Goal: Task Accomplishment & Management: Manage account settings

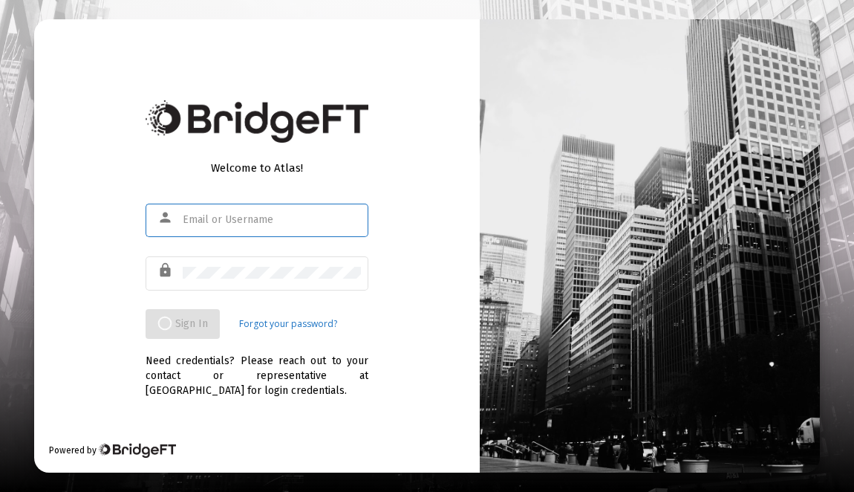
click at [224, 215] on input "text" at bounding box center [272, 220] width 178 height 12
type input "[EMAIL_ADDRESS][DOMAIN_NAME]"
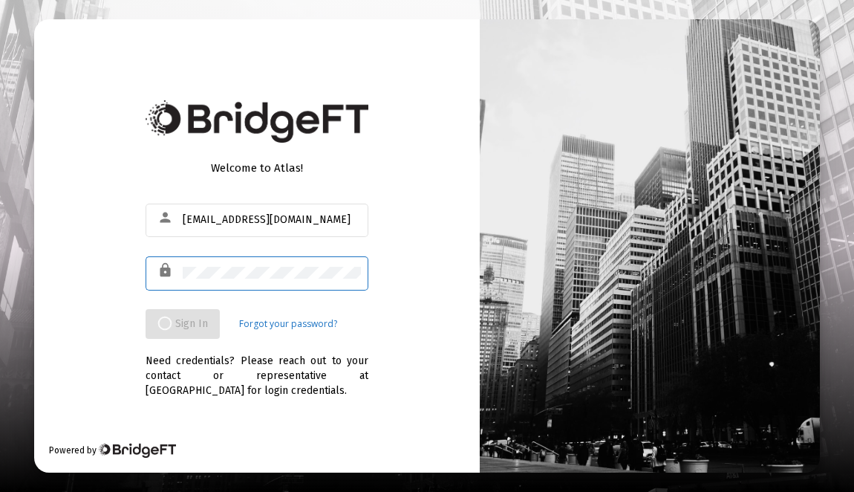
click at [312, 321] on link "Forgot your password?" at bounding box center [288, 323] width 98 height 15
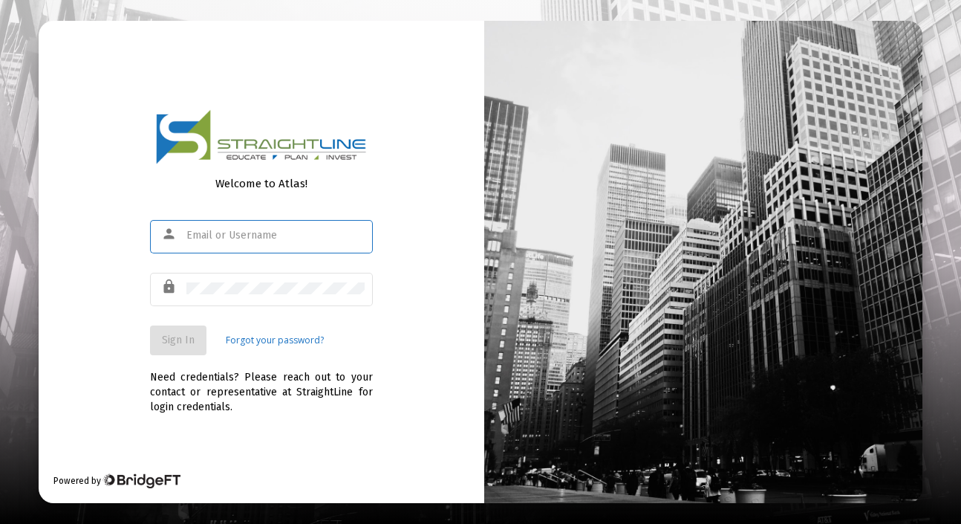
click at [251, 235] on input "text" at bounding box center [275, 236] width 178 height 12
type input "[EMAIL_ADDRESS][DOMAIN_NAME]"
click at [247, 339] on link "Forgot your password?" at bounding box center [275, 340] width 98 height 15
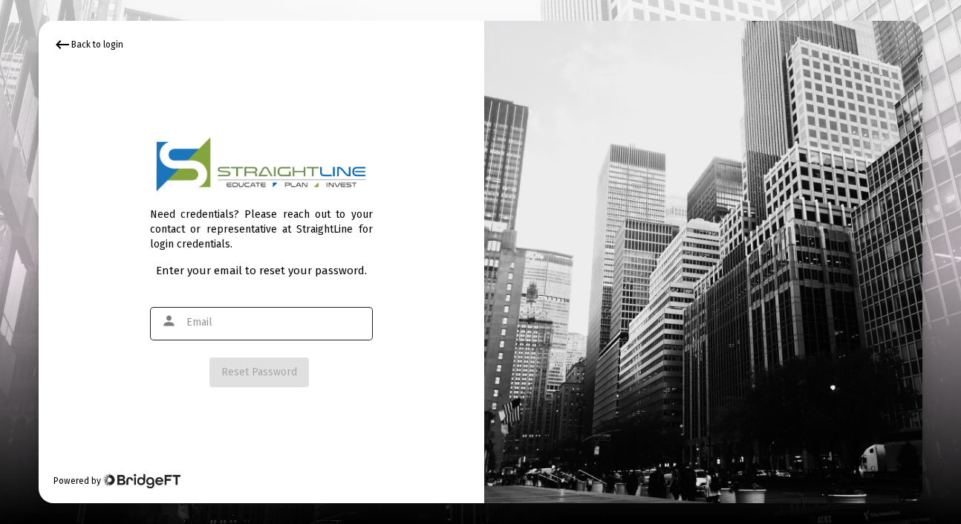
click at [236, 332] on div at bounding box center [275, 322] width 178 height 36
click at [236, 325] on input "text" at bounding box center [275, 322] width 178 height 12
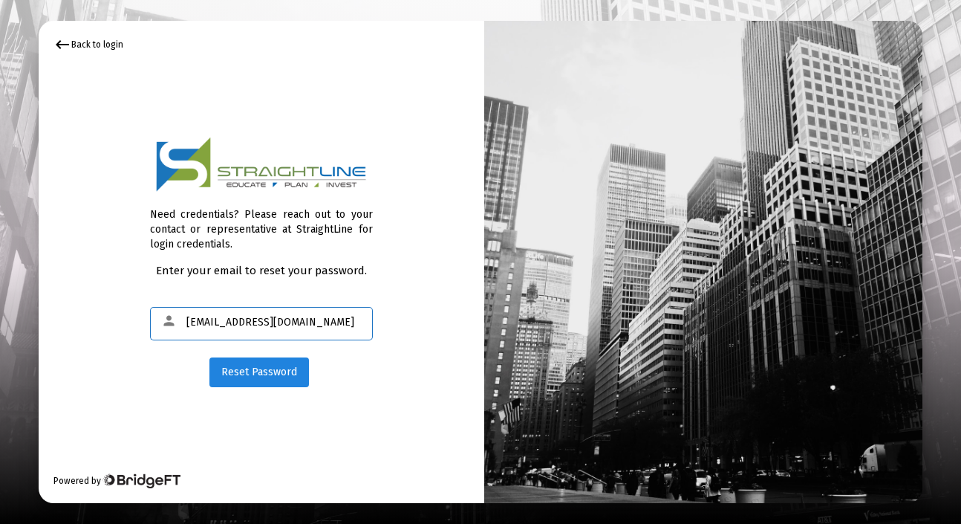
type input "[EMAIL_ADDRESS][DOMAIN_NAME]"
click at [253, 364] on button "Reset Password" at bounding box center [259, 372] width 100 height 30
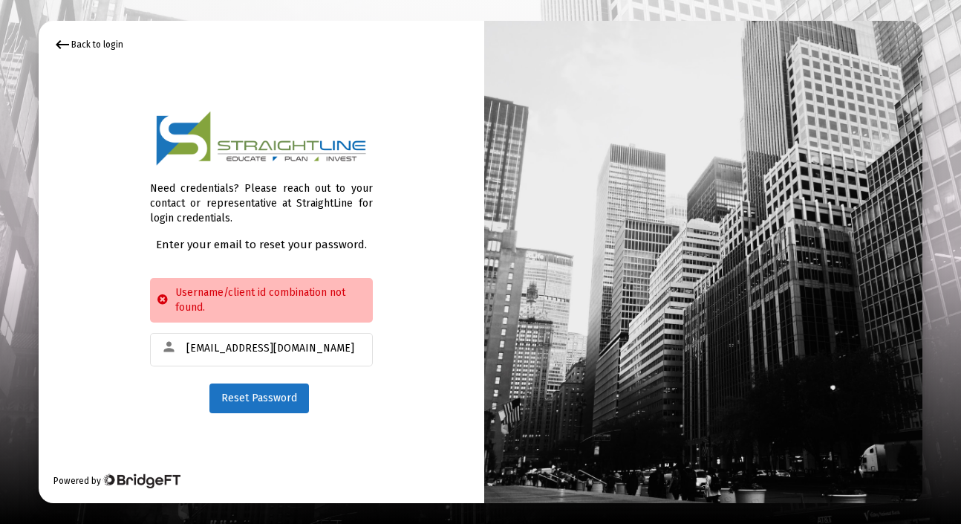
click at [59, 50] on mat-icon "keyboard_backspace" at bounding box center [62, 45] width 18 height 18
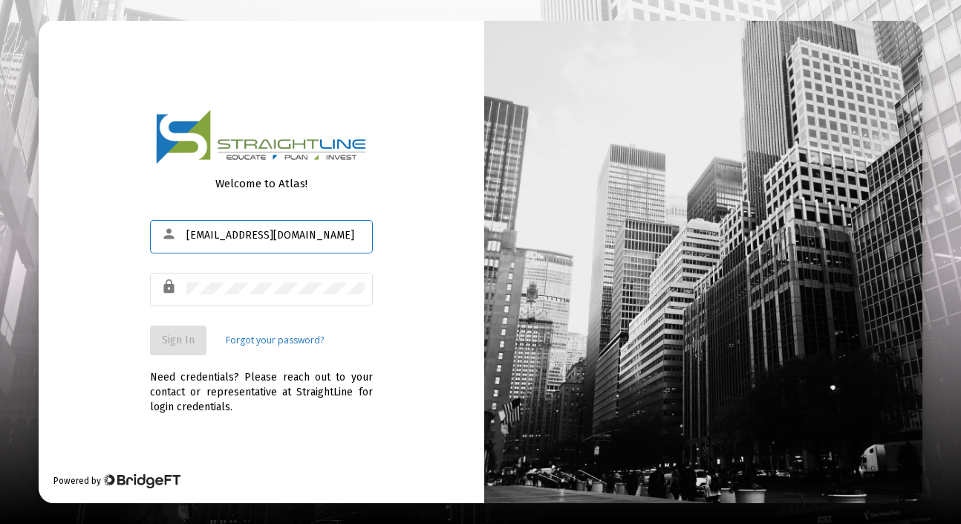
drag, startPoint x: 337, startPoint y: 232, endPoint x: -25, endPoint y: 212, distance: 363.0
click at [0, 212] on html "Welcome to Atlas! person [EMAIL_ADDRESS][DOMAIN_NAME] lock Sign In Forgot your …" at bounding box center [480, 262] width 961 height 524
click at [218, 240] on input "text" at bounding box center [275, 236] width 178 height 12
type input "reb"
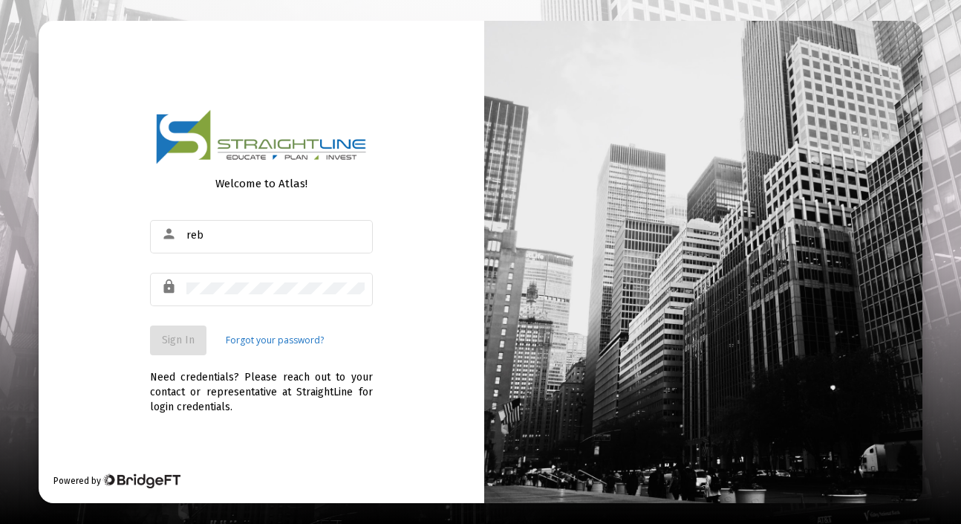
click at [247, 339] on link "Forgot your password?" at bounding box center [275, 340] width 98 height 15
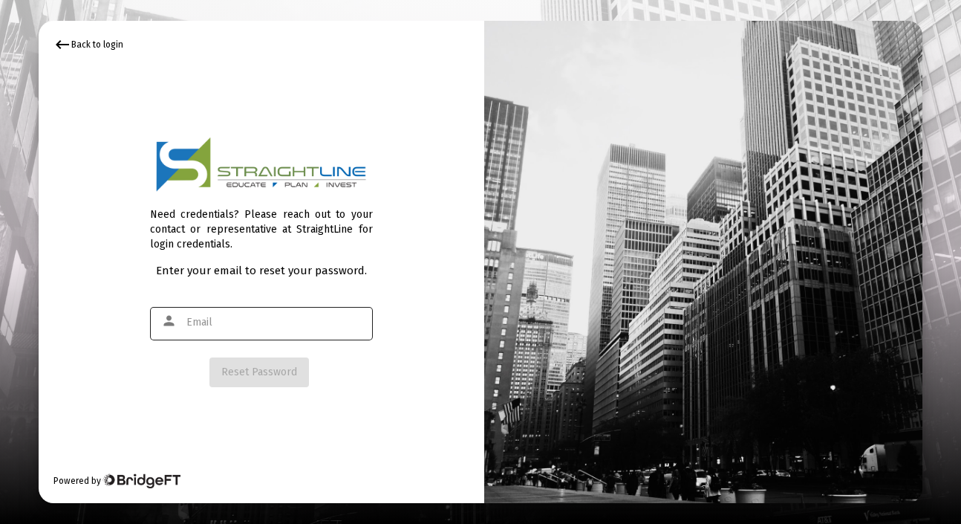
click at [244, 313] on div at bounding box center [275, 322] width 178 height 36
type input "r"
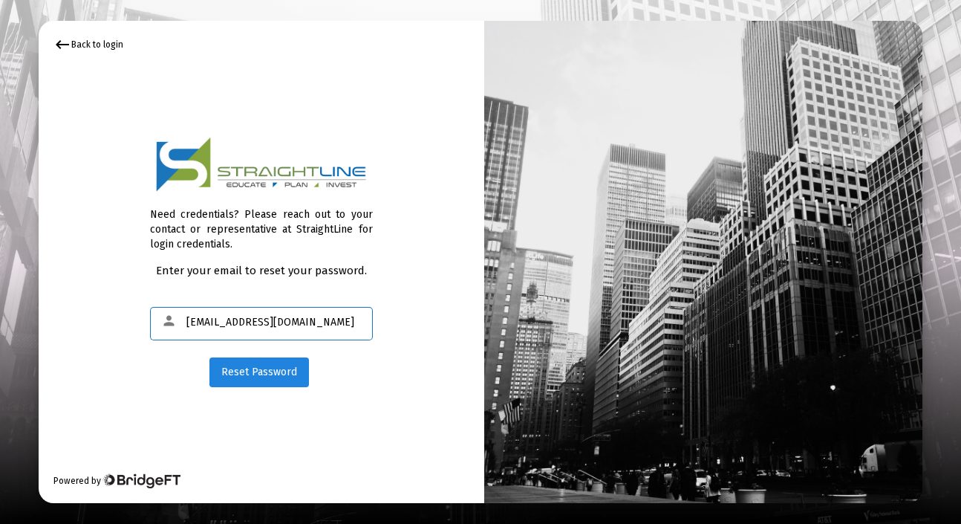
type input "[EMAIL_ADDRESS][DOMAIN_NAME]"
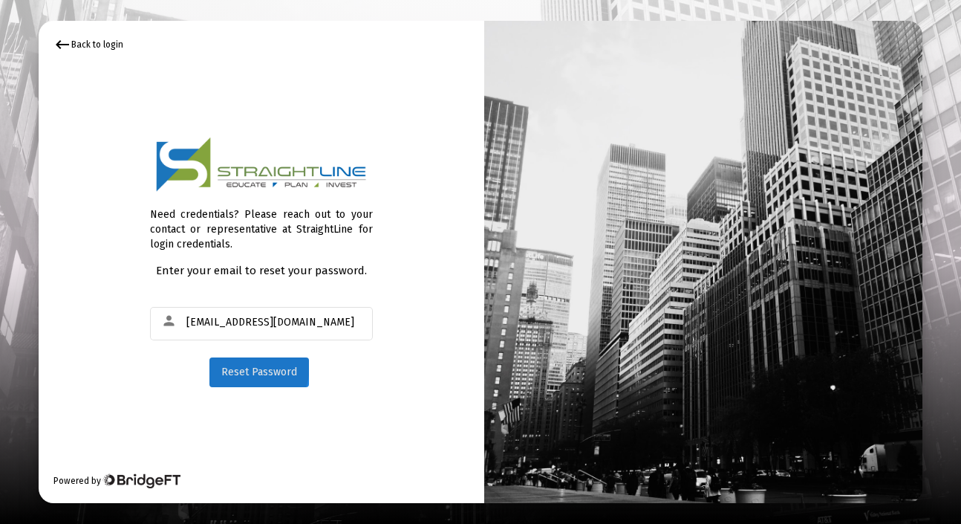
click at [244, 365] on span "Reset Password" at bounding box center [259, 371] width 76 height 13
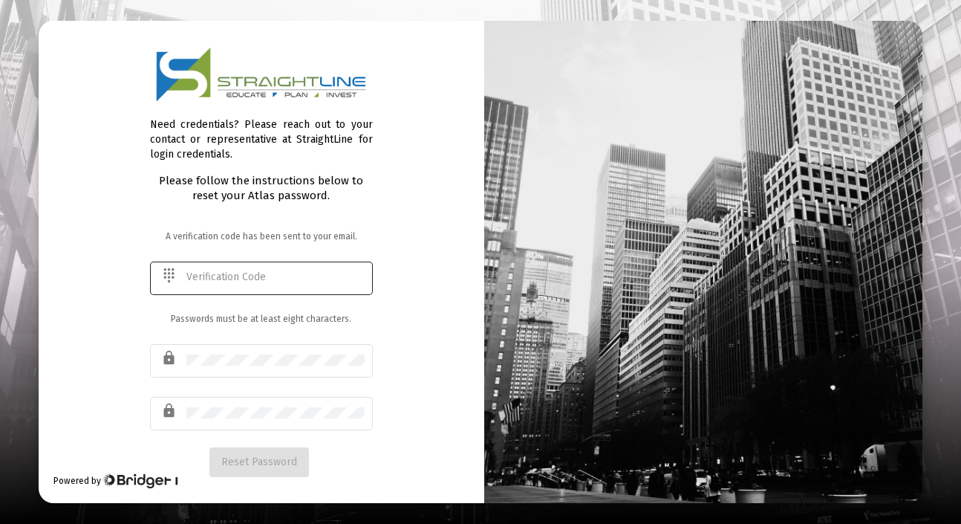
click at [267, 273] on input "text" at bounding box center [275, 277] width 178 height 12
click at [234, 274] on input "text" at bounding box center [275, 277] width 178 height 12
type input "746168"
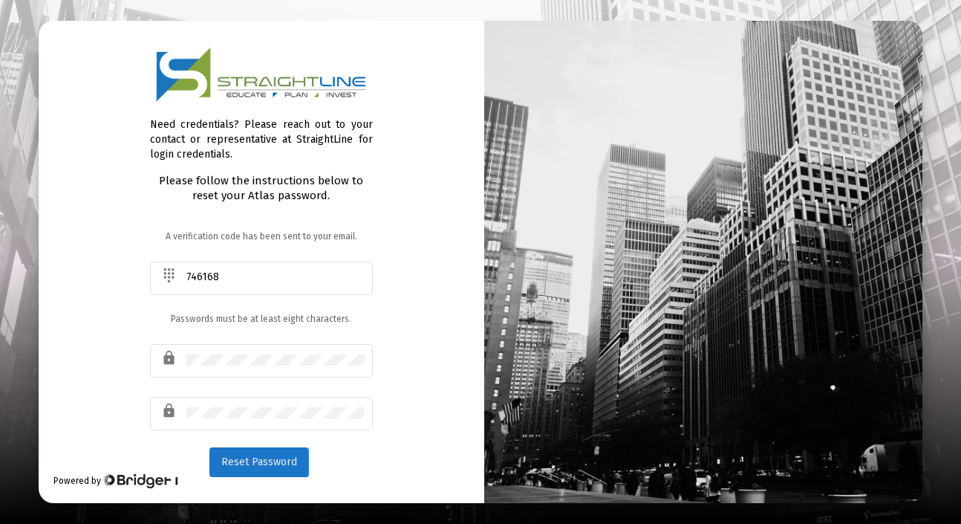
click at [230, 463] on span "Reset Password" at bounding box center [259, 461] width 76 height 13
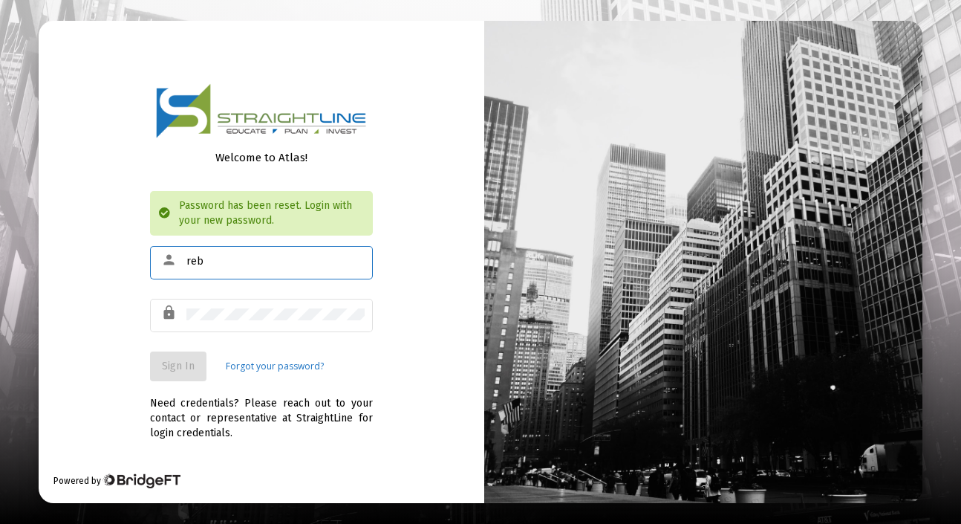
click at [220, 261] on input "reb" at bounding box center [275, 262] width 178 height 12
type input "[EMAIL_ADDRESS][DOMAIN_NAME]"
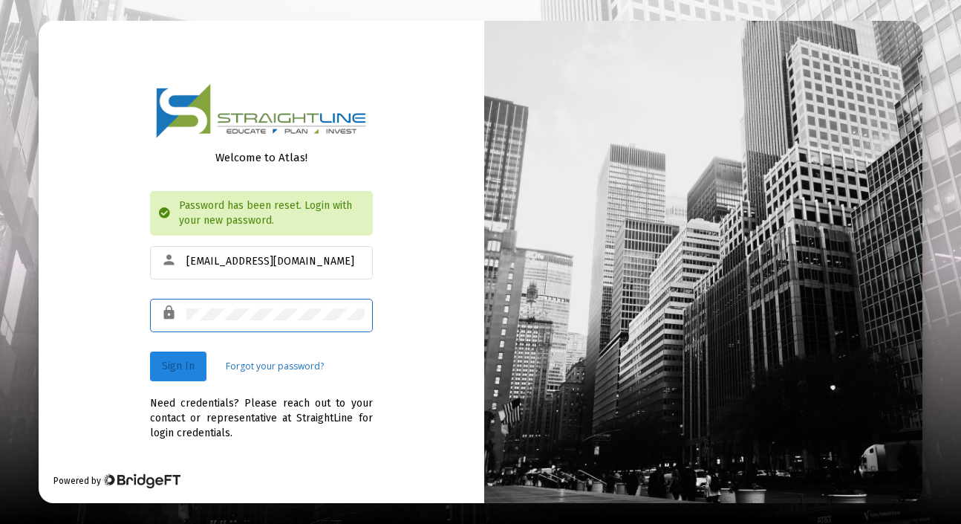
click at [186, 363] on span "Sign In" at bounding box center [178, 365] width 33 height 13
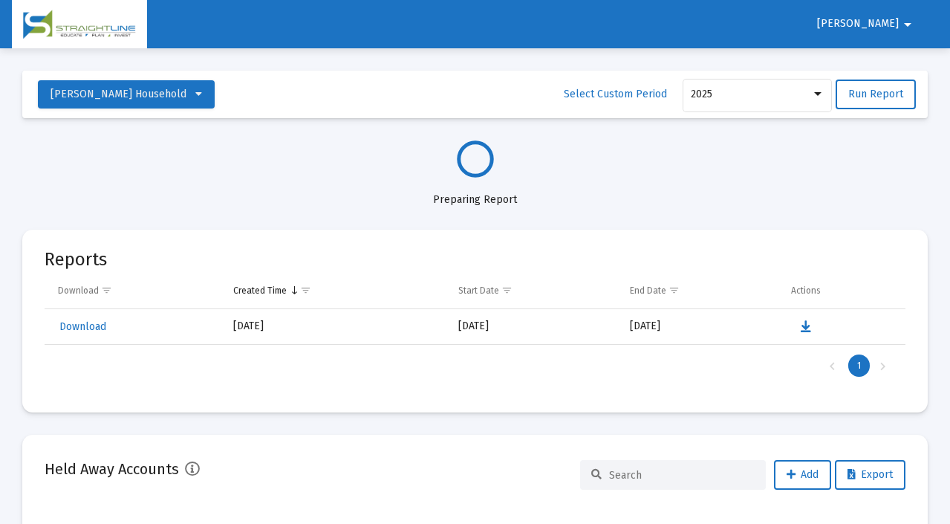
select select "View all"
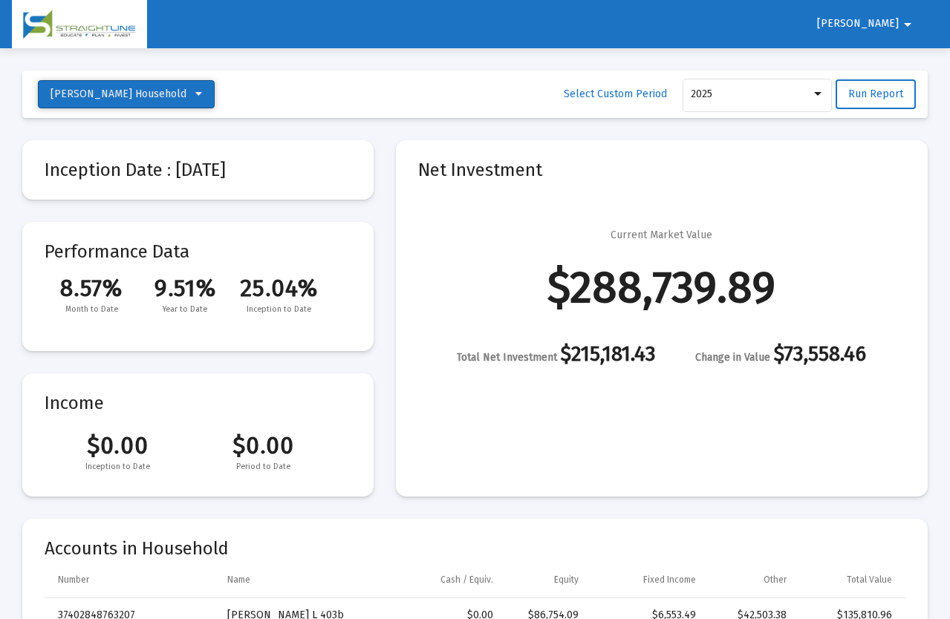
click at [195, 95] on icon at bounding box center [198, 94] width 7 height 10
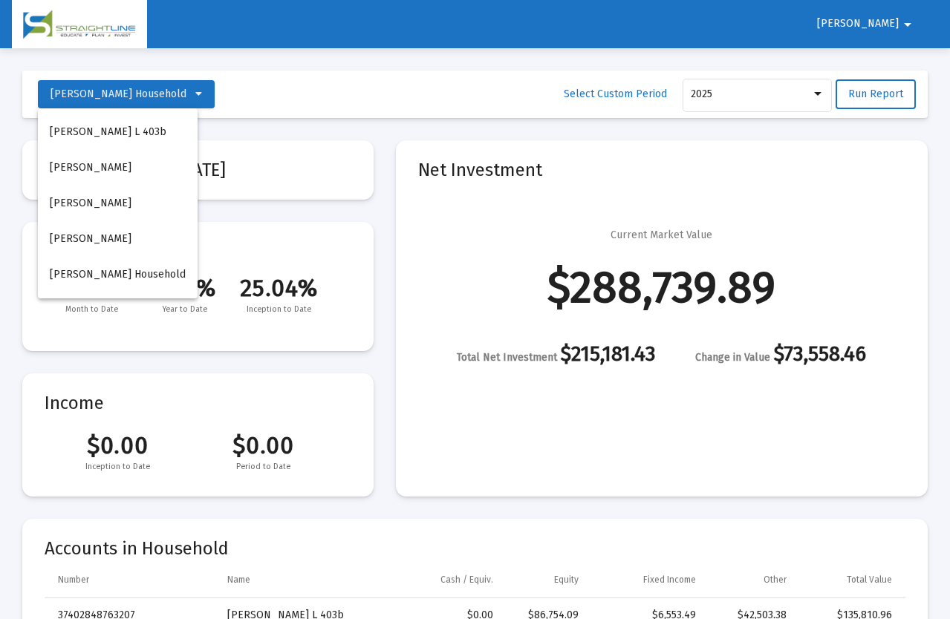
click at [261, 95] on div at bounding box center [475, 309] width 950 height 619
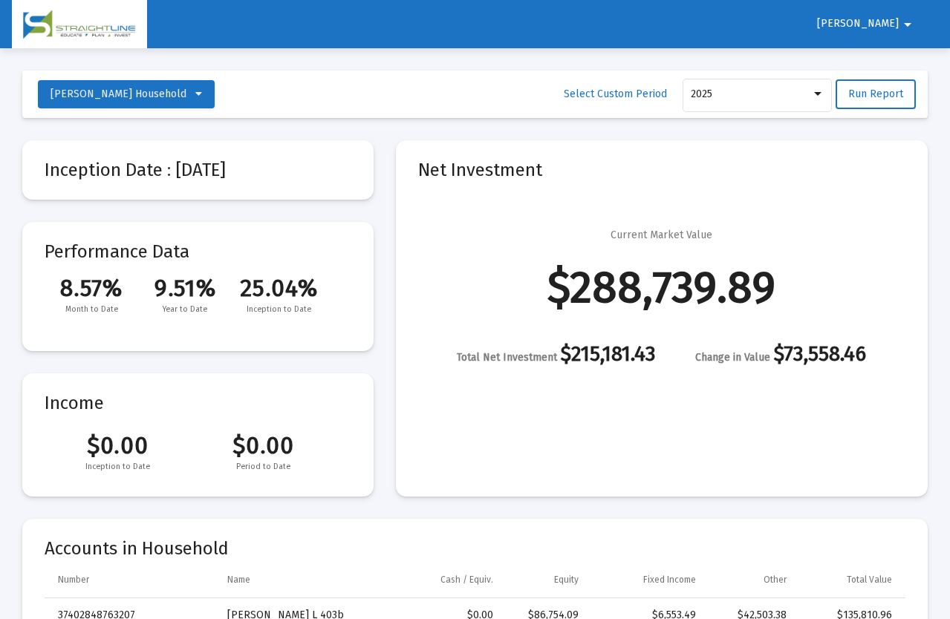
click at [899, 19] on mat-icon "arrow_drop_down" at bounding box center [908, 25] width 18 height 30
click at [897, 19] on div at bounding box center [475, 309] width 950 height 619
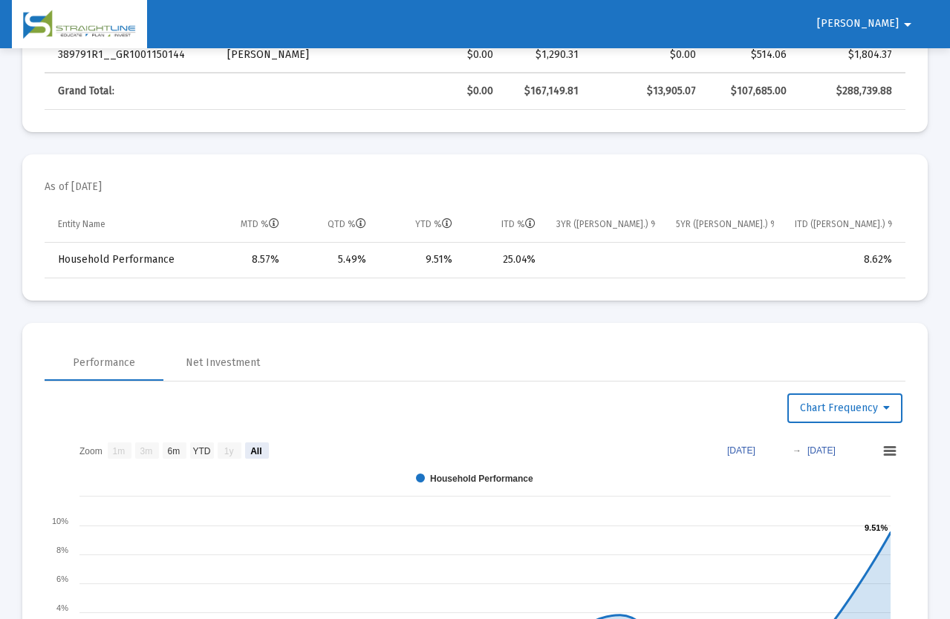
scroll to position [817, 0]
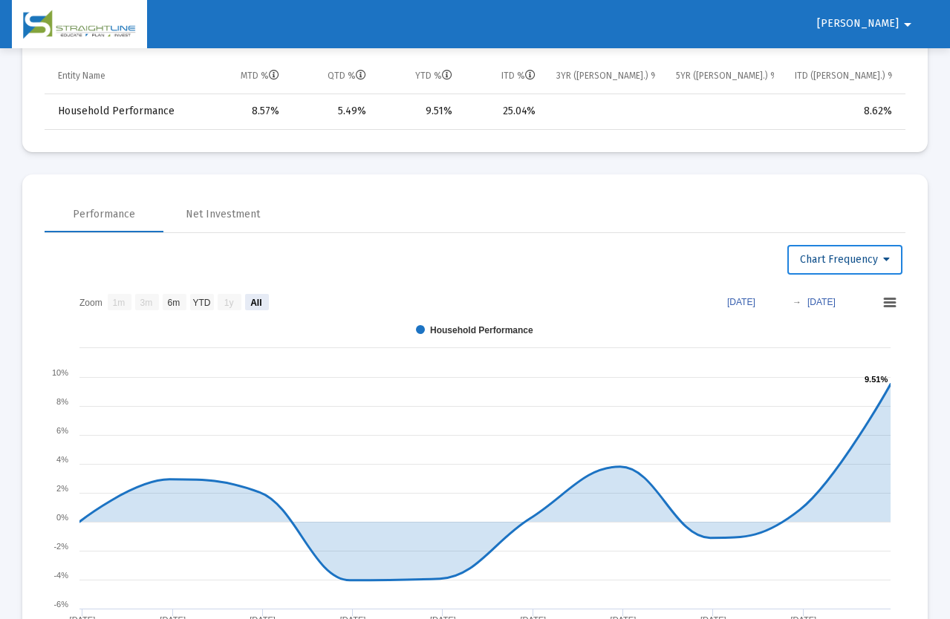
click at [809, 251] on button "Chart Frequency" at bounding box center [844, 260] width 115 height 30
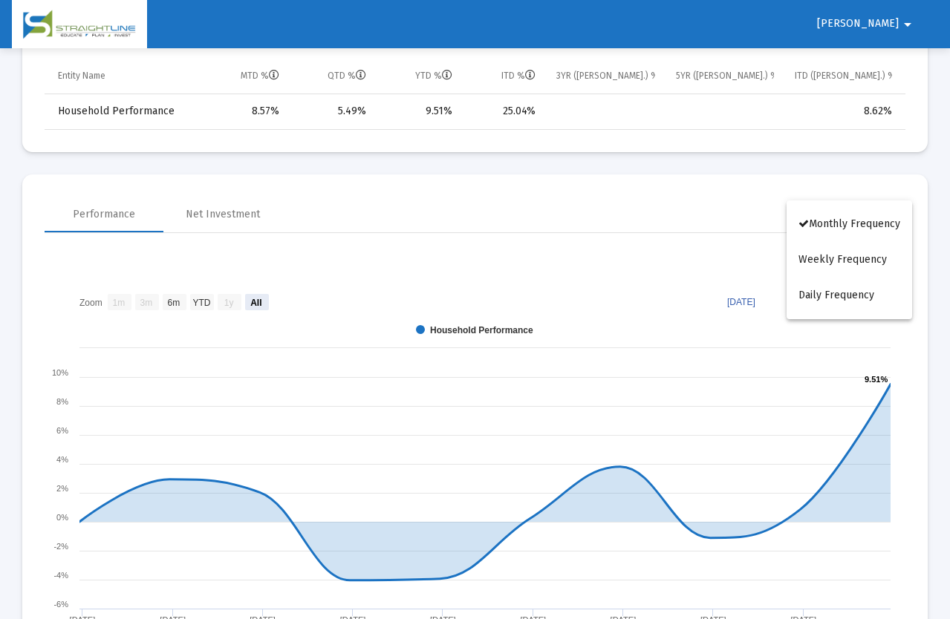
scroll to position [891, 0]
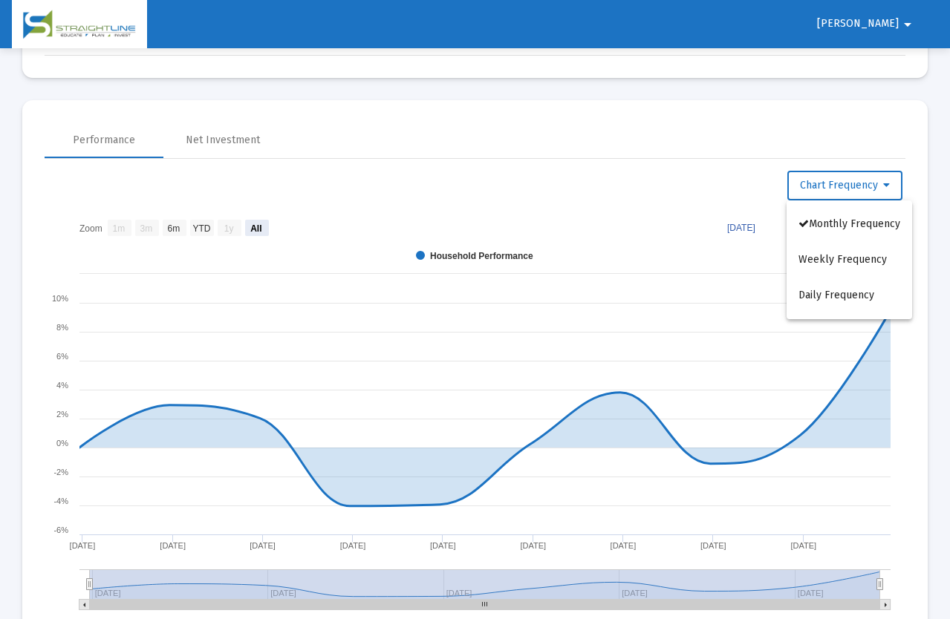
click at [199, 137] on div at bounding box center [475, 309] width 950 height 619
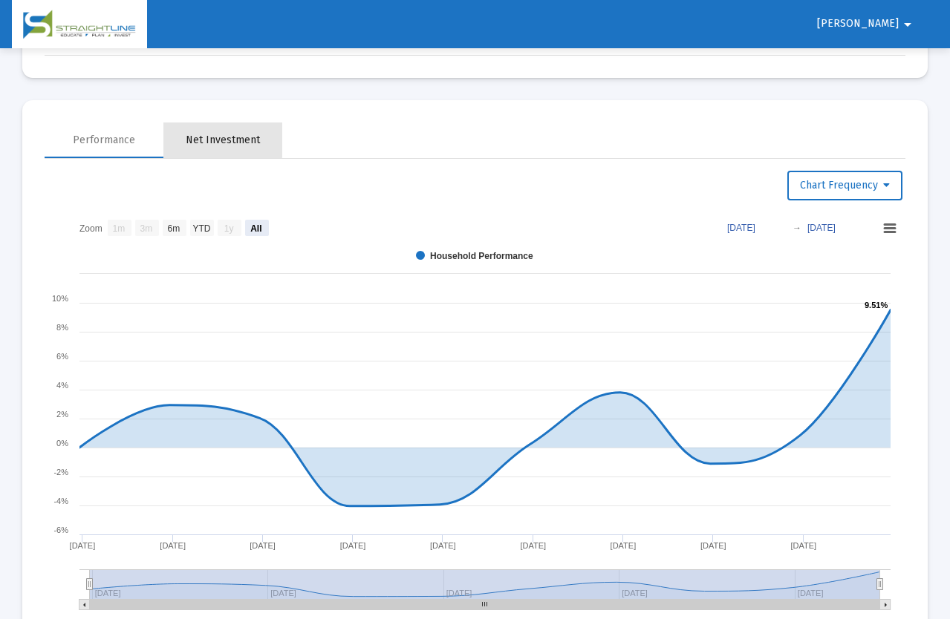
click at [210, 140] on div "Net Investment" at bounding box center [223, 140] width 74 height 15
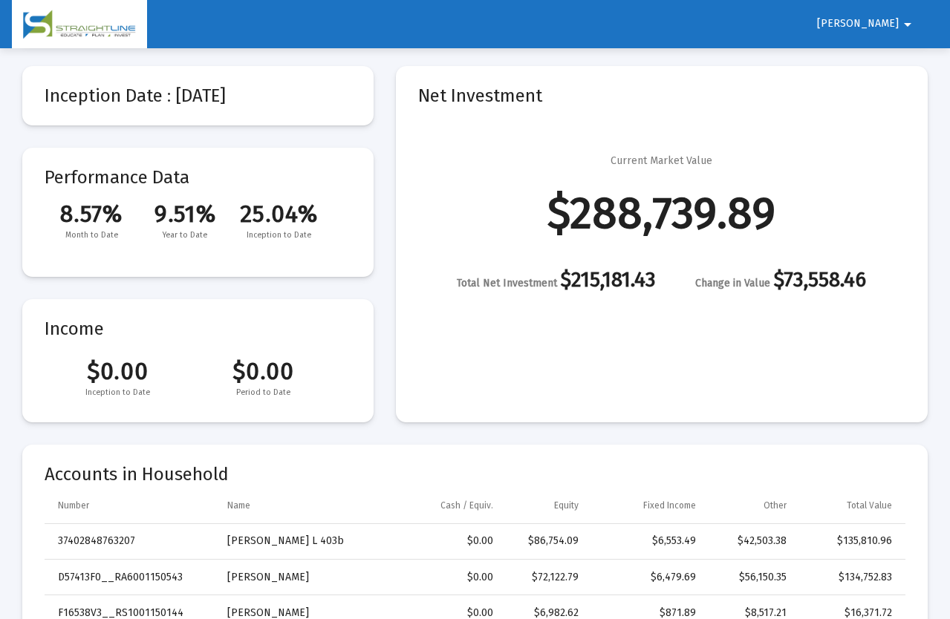
scroll to position [0, 0]
